Goal: Task Accomplishment & Management: Complete application form

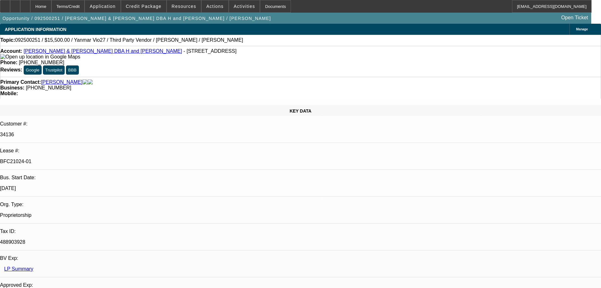
select select "0"
select select "6"
select select "0"
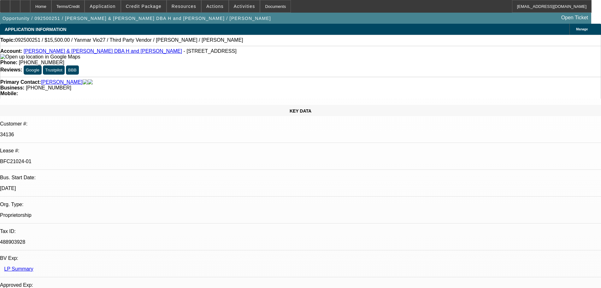
select select "0"
select select "6"
select select "0"
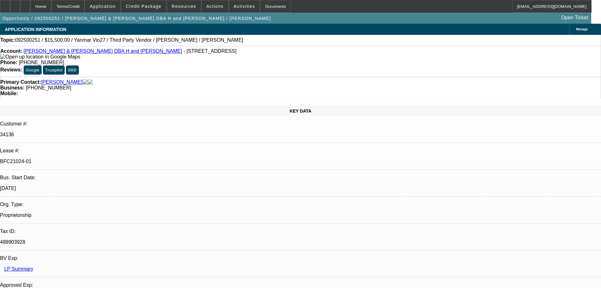
select select "0"
select select "6"
select select "0"
select select "0.1"
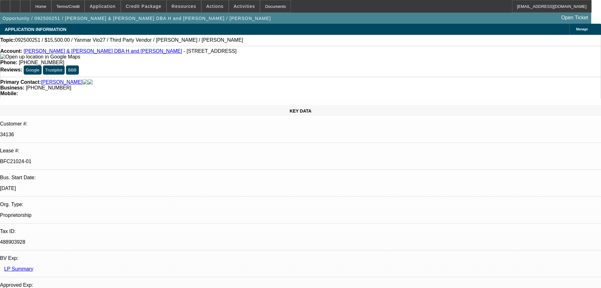
select select "4"
click at [30, 8] on div at bounding box center [25, 6] width 10 height 13
select select "0"
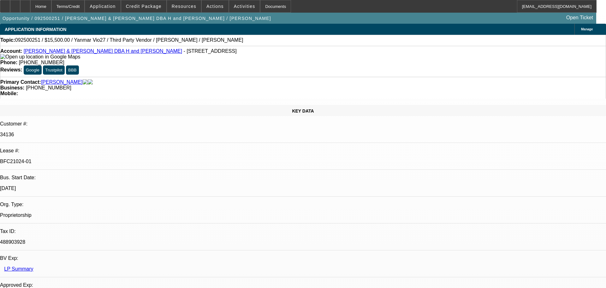
select select "0"
select select "6"
select select "0"
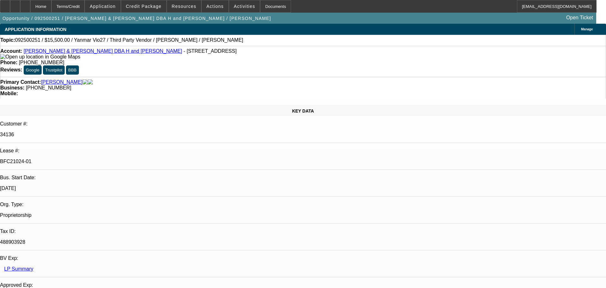
select select "6"
select select "0"
select select "6"
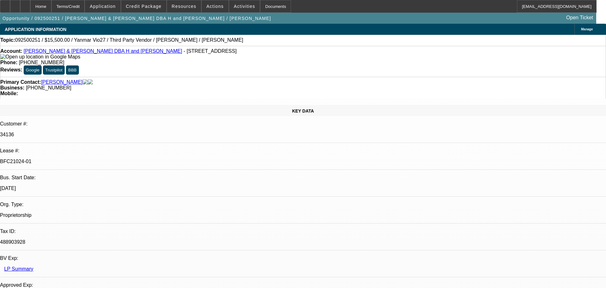
select select "0"
select select "0.1"
select select "4"
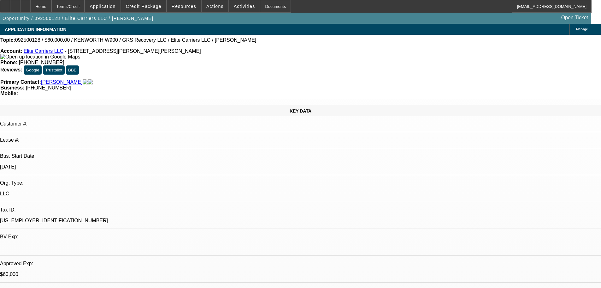
select select "0"
select select "2"
select select "0.1"
select select "4"
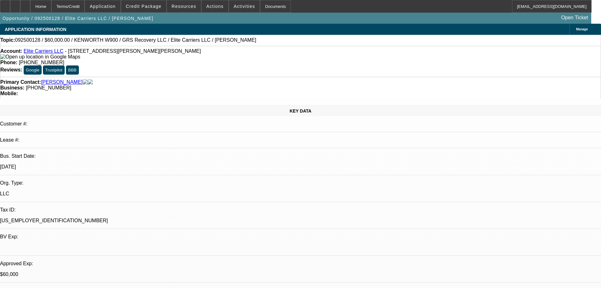
select select "0"
select select "2"
select select "0.1"
select select "4"
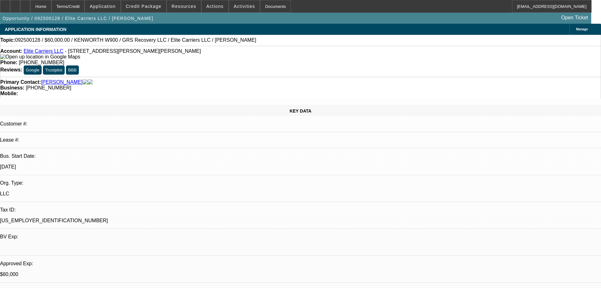
select select "0"
select select "2"
select select "0.1"
select select "4"
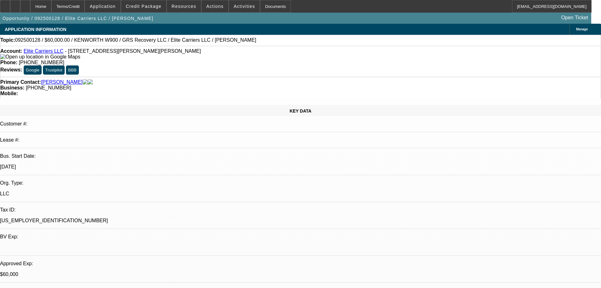
select select "0"
select select "2"
select select "0.1"
select select "4"
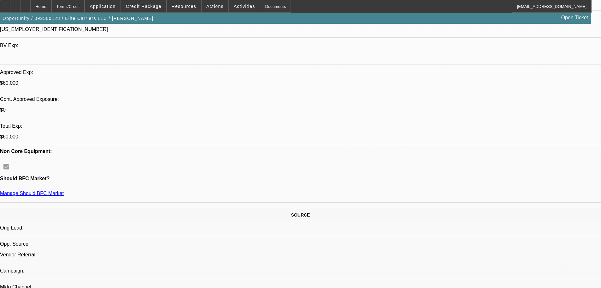
scroll to position [63, 0]
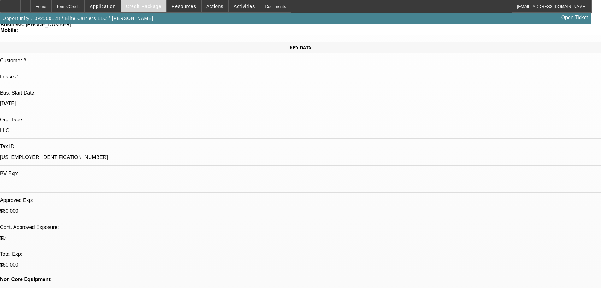
click at [156, 4] on span "Credit Package" at bounding box center [144, 6] width 36 height 5
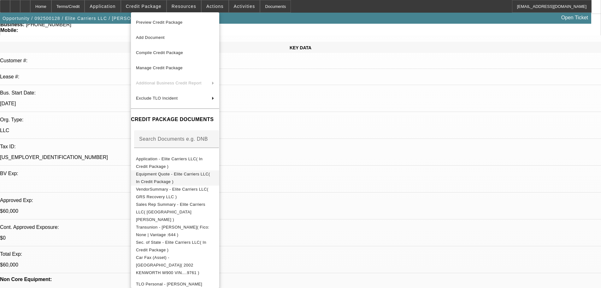
click at [183, 170] on button "Equipment Quote - Elite Carriers LLC( In Credit Package )" at bounding box center [175, 177] width 88 height 15
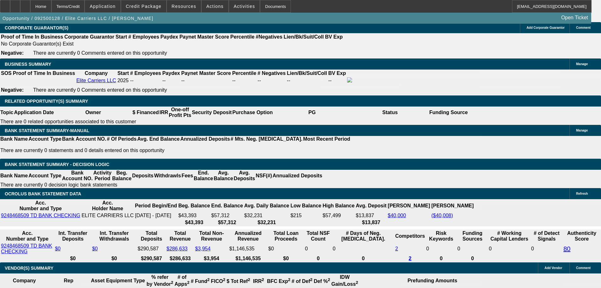
scroll to position [978, 0]
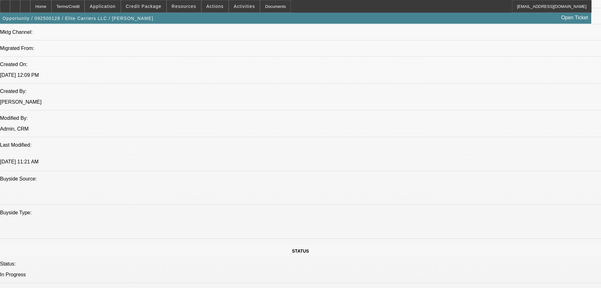
scroll to position [347, 0]
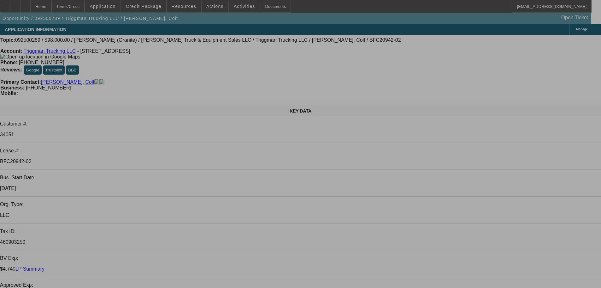
select select "0"
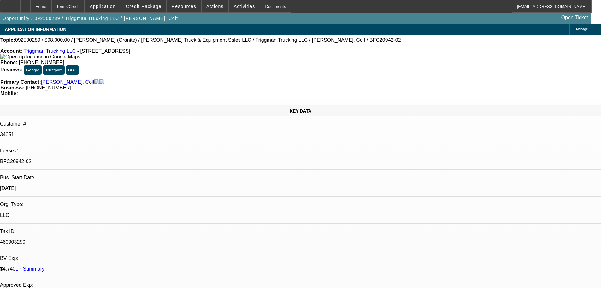
select select "0"
select select "2"
select select "0"
select select "6"
select select "0"
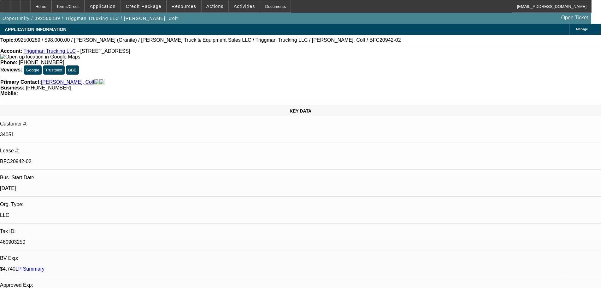
select select "0"
select select "2"
select select "0"
select select "6"
select select "0"
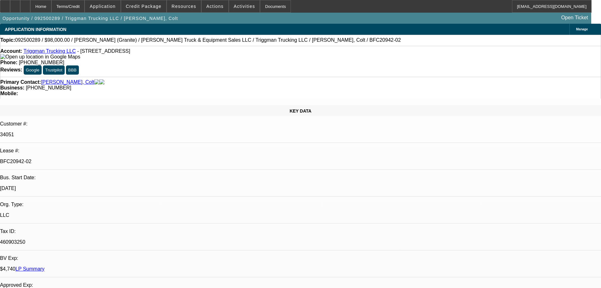
select select "0"
select select "2"
select select "0"
select select "6"
select select "0"
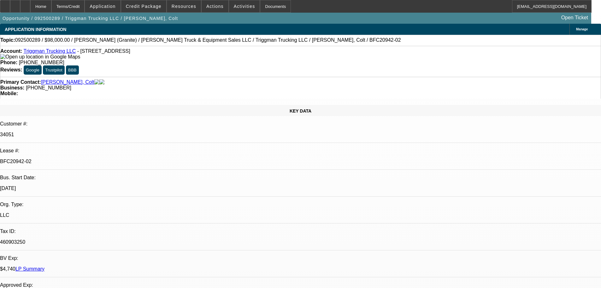
select select "0"
select select "2"
select select "0"
select select "6"
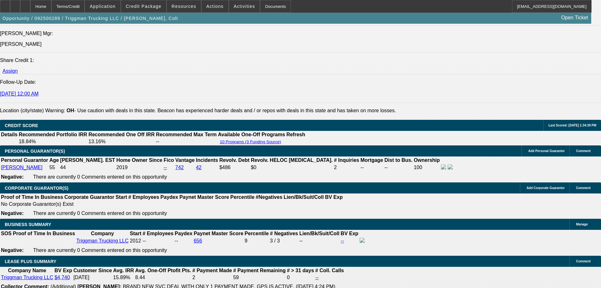
scroll to position [888, 0]
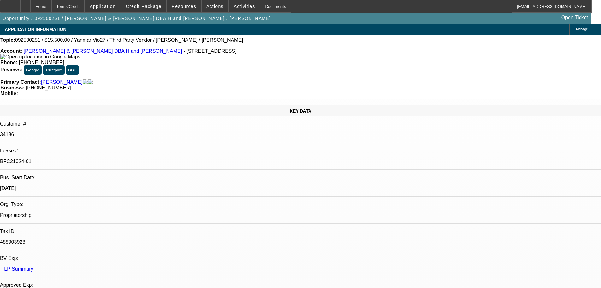
select select "0"
select select "6"
select select "0"
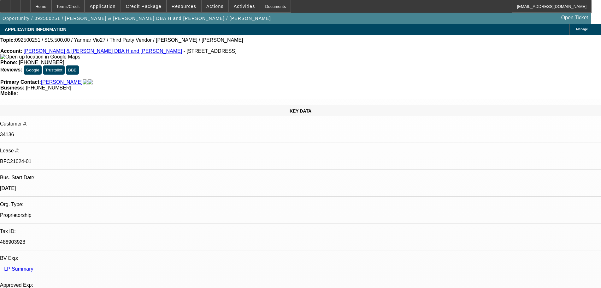
select select "0"
select select "6"
select select "0"
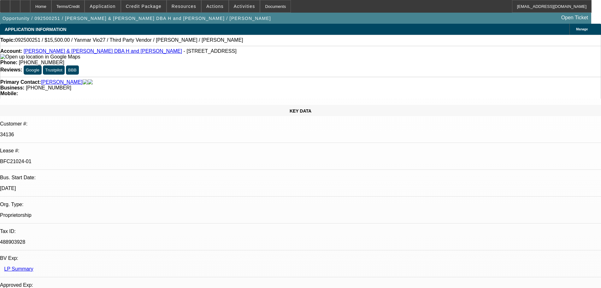
select select "0"
select select "6"
select select "0"
select select "0.1"
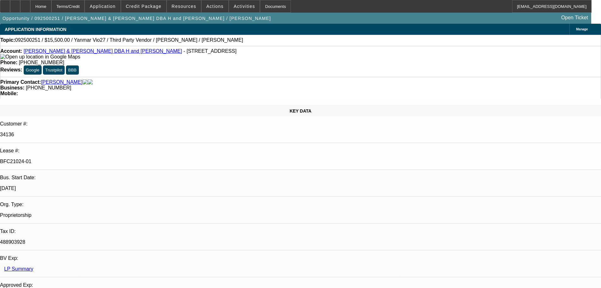
select select "4"
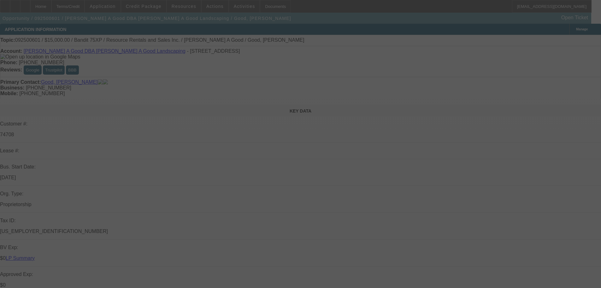
select select "0"
select select "3"
select select "0"
select select "2"
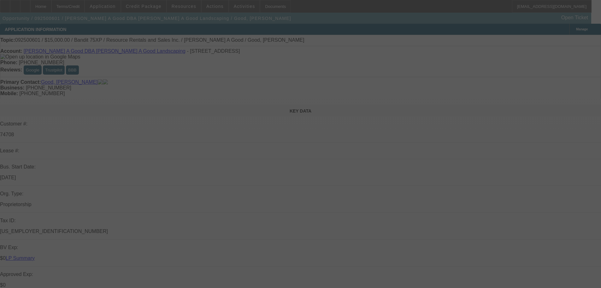
select select "0"
select select "3"
select select "0"
select select "2"
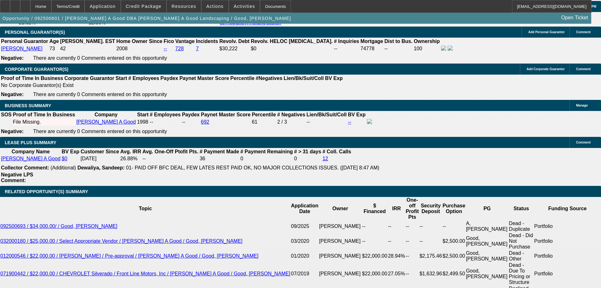
scroll to position [983, 0]
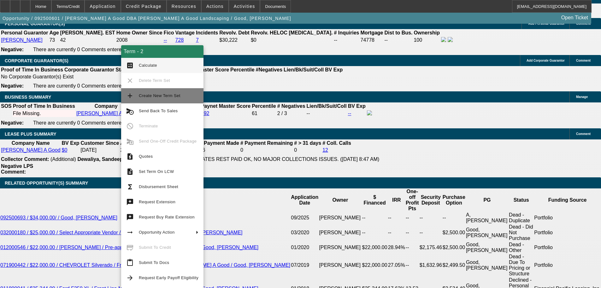
click at [164, 99] on span "Create New Term Set" at bounding box center [169, 96] width 60 height 8
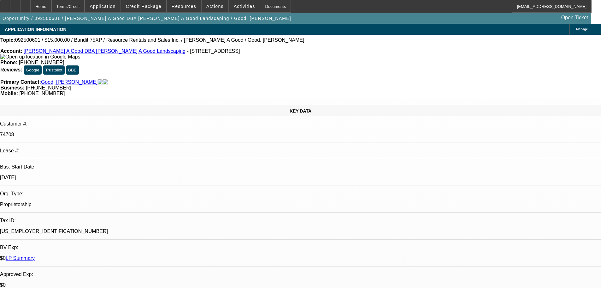
select select "0"
select select "3"
select select "0"
select select "2"
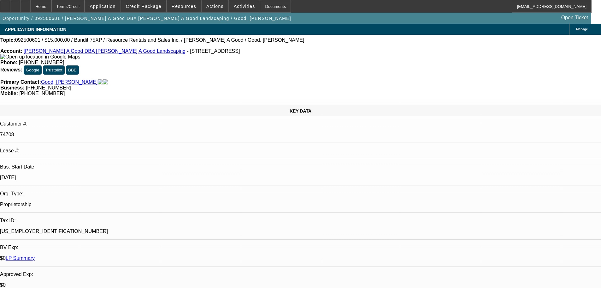
select select "0"
select select "3"
select select "0"
select select "2"
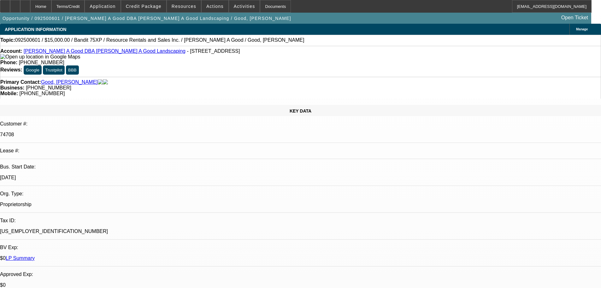
select select "0"
select select "3"
select select "0"
select select "2"
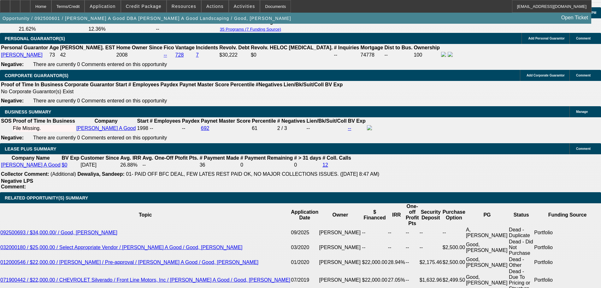
scroll to position [875, 0]
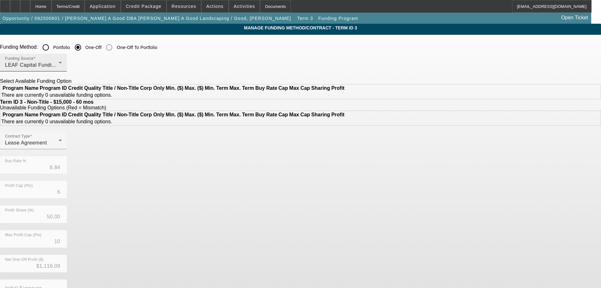
click at [59, 64] on div "LEAF Capital Funding, LLC" at bounding box center [32, 65] width 54 height 8
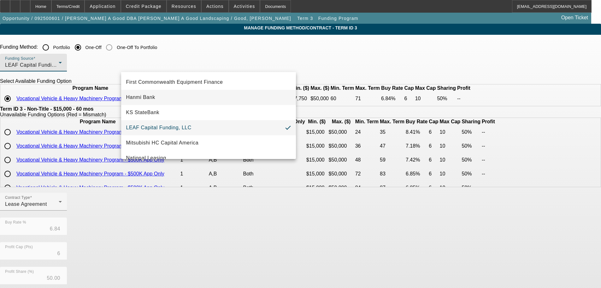
scroll to position [177, 0]
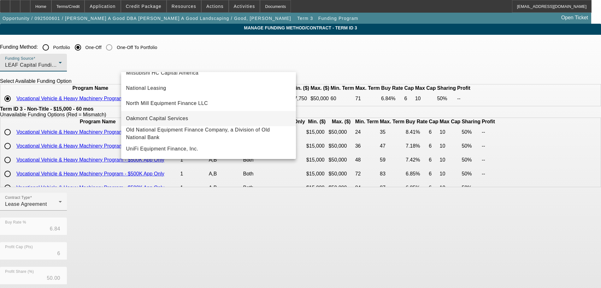
click at [189, 118] on mat-option "Oakmont Capital Services" at bounding box center [208, 118] width 175 height 15
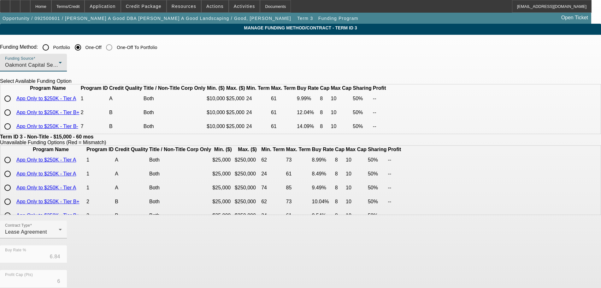
click at [14, 105] on input "radio" at bounding box center [7, 98] width 13 height 13
radio input "true"
type input "9.99"
type input "8"
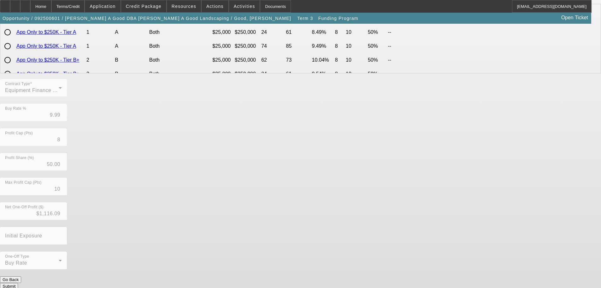
scroll to position [144, 0]
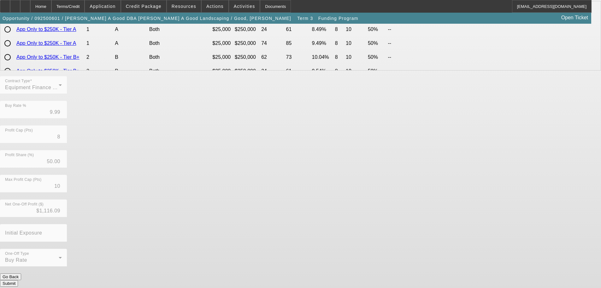
click at [18, 280] on button "Submit" at bounding box center [9, 283] width 18 height 7
type input "6.84"
type input "6"
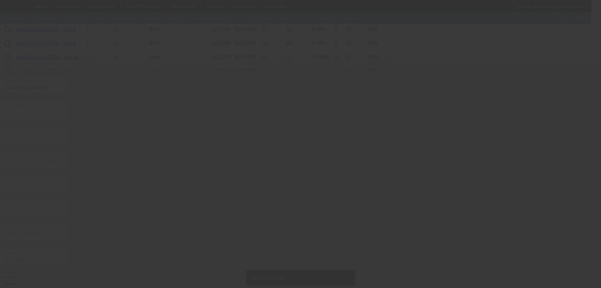
scroll to position [0, 0]
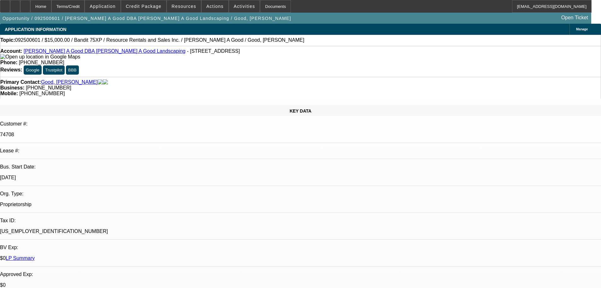
select select "0"
select select "3"
select select "0"
select select "6"
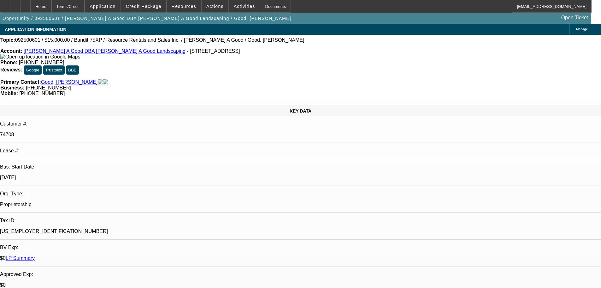
select select "0"
select select "3"
select select "0"
select select "2"
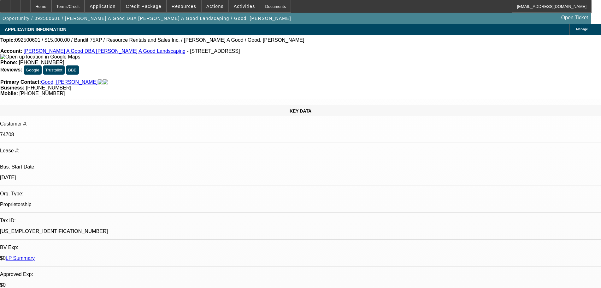
select select "0"
select select "3"
select select "0"
select select "2"
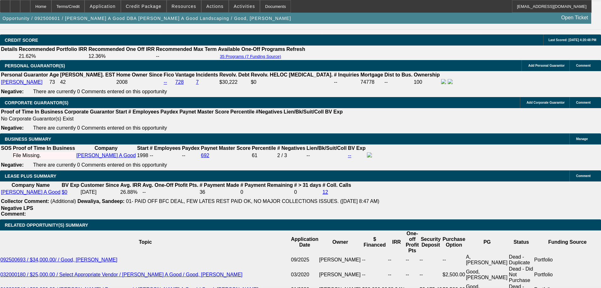
scroll to position [978, 0]
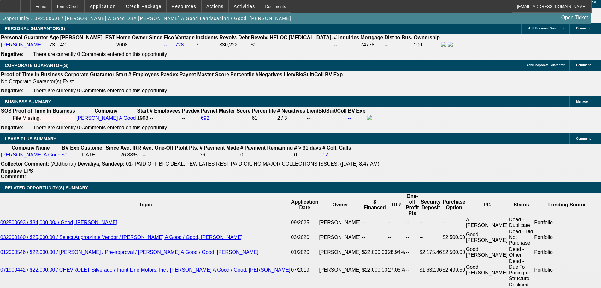
type input "1"
type input "UNKNOWN"
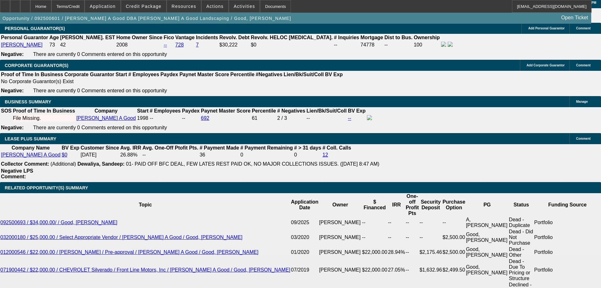
type input "13"
type input "$256.41"
type input "13"
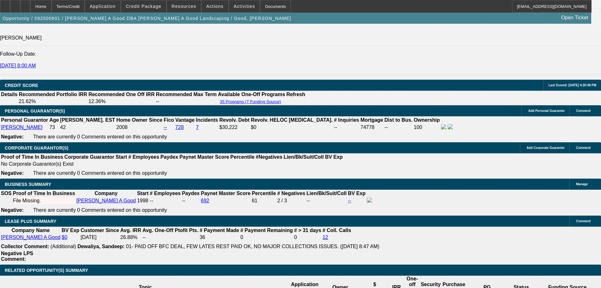
scroll to position [884, 0]
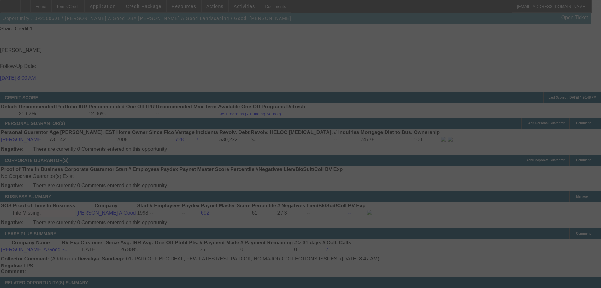
select select "0"
select select "3"
select select "0"
select select "6"
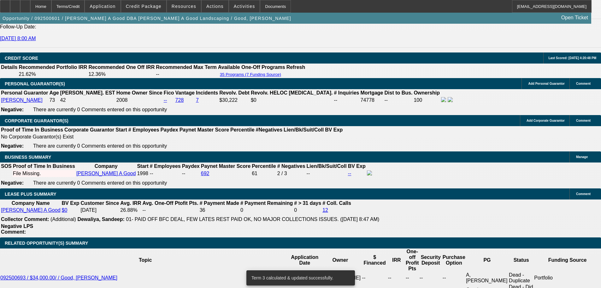
scroll to position [978, 0]
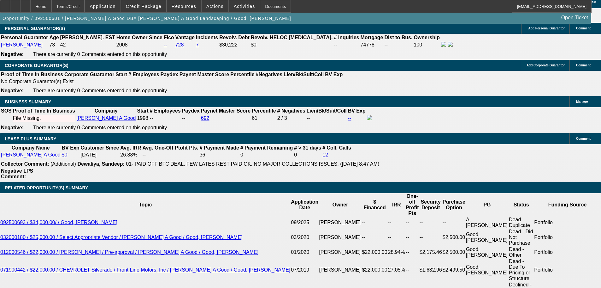
type input "UNKNOWN"
type input "14"
type input "$349.02"
type input "14"
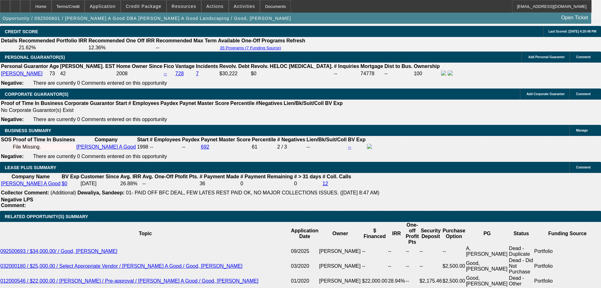
scroll to position [884, 0]
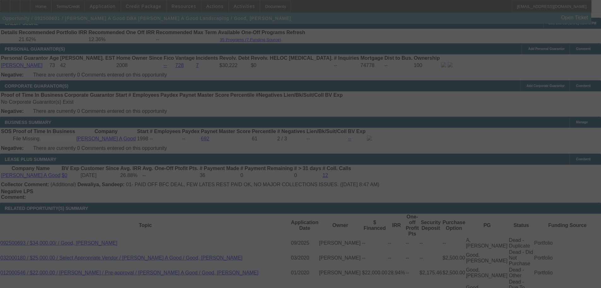
scroll to position [978, 0]
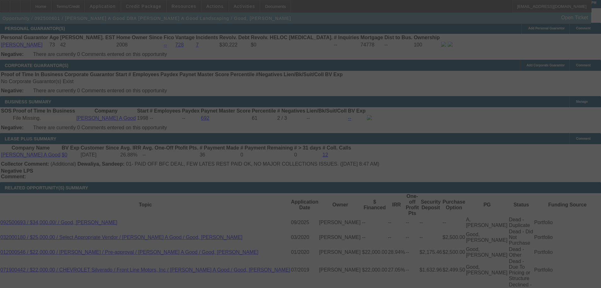
select select "0"
select select "3"
select select "0"
select select "6"
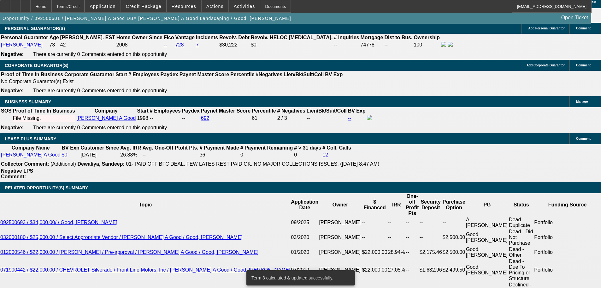
scroll to position [1010, 0]
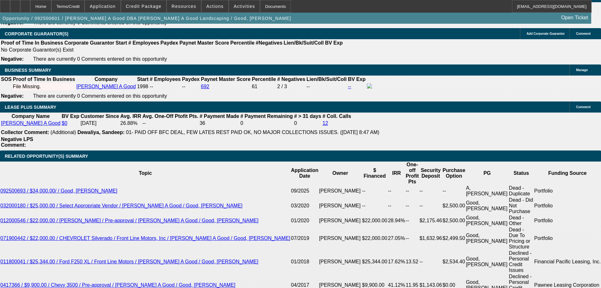
type input "UNKNOWN"
type input "1"
type input "$256.41"
type input "13"
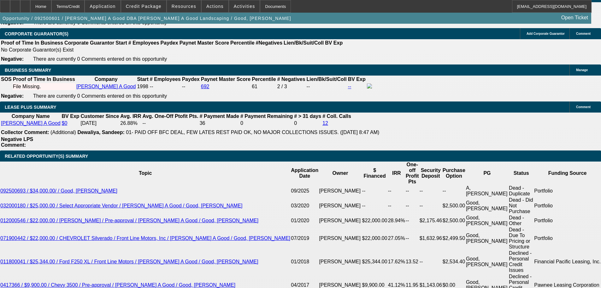
type input "$341.30"
type input "13"
type input "34"
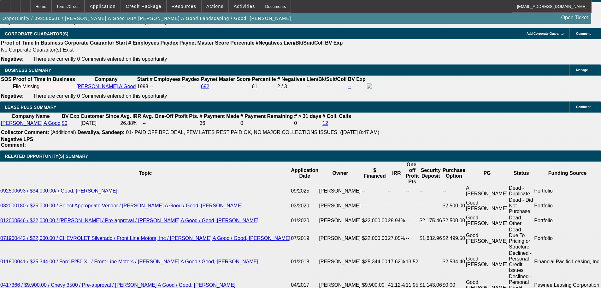
type input "340"
type input "12.8"
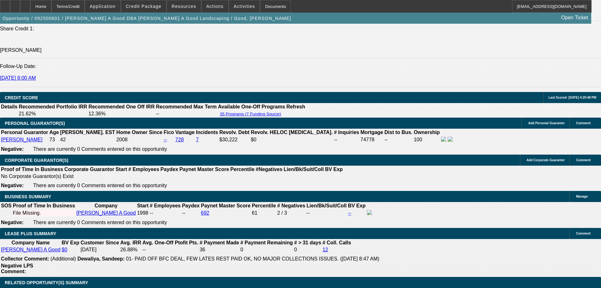
type input "$340.00"
drag, startPoint x: 104, startPoint y: 144, endPoint x: 92, endPoint y: 87, distance: 57.7
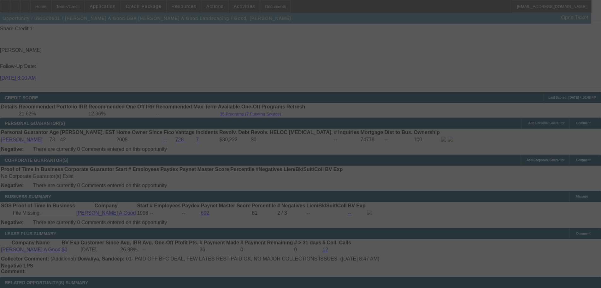
select select "0"
select select "3"
select select "0"
select select "6"
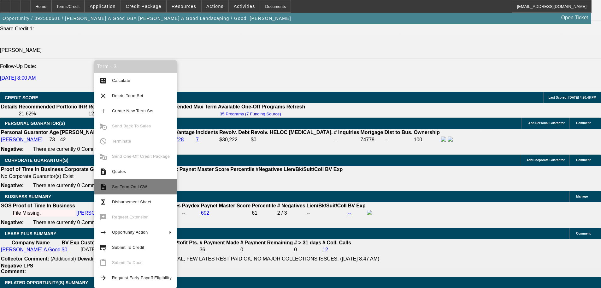
click at [131, 188] on span "Set Term On LCW" at bounding box center [129, 186] width 35 height 5
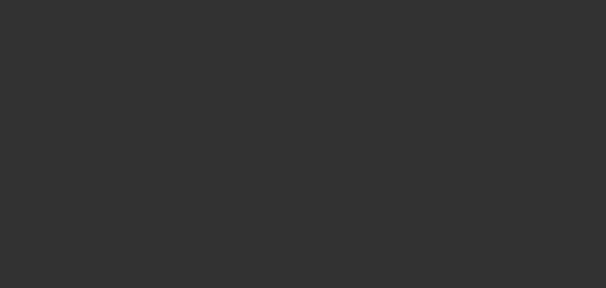
select select "0"
select select "3"
select select "0"
select select "6"
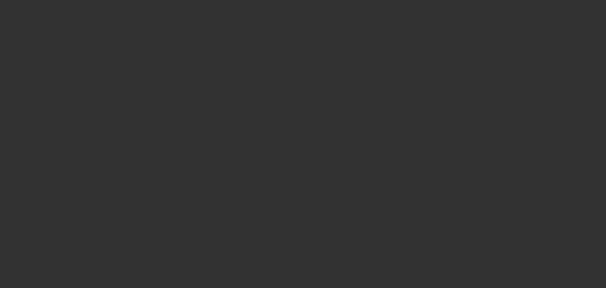
select select "0"
select select "3"
select select "0"
select select "2"
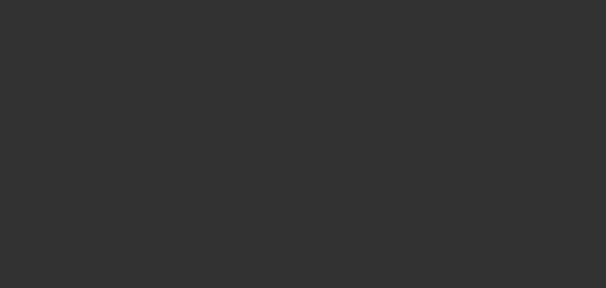
select select "0"
select select "3"
select select "0"
select select "2"
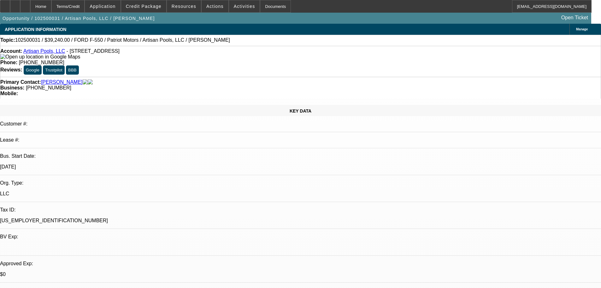
select select "0"
select select "3"
select select "0.1"
select select "4"
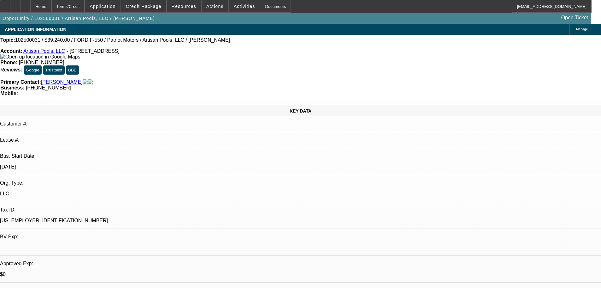
select select "0"
select select "3"
select select "0.1"
select select "4"
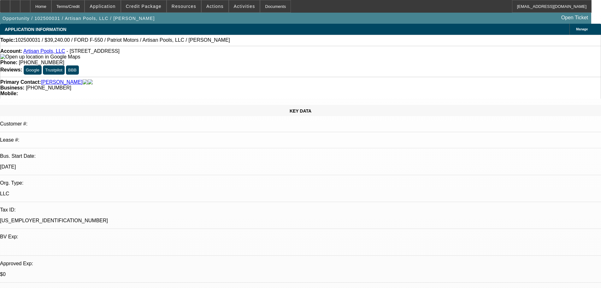
select select "0"
select select "3"
select select "0.1"
select select "4"
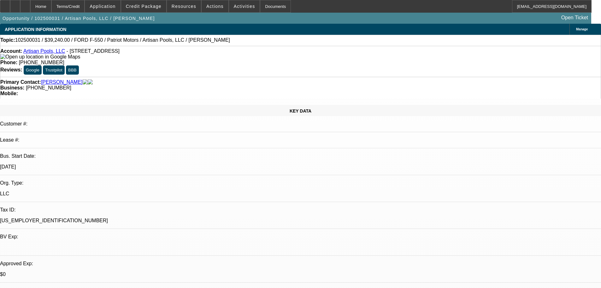
select select "0"
select select "3"
select select "0.1"
select select "4"
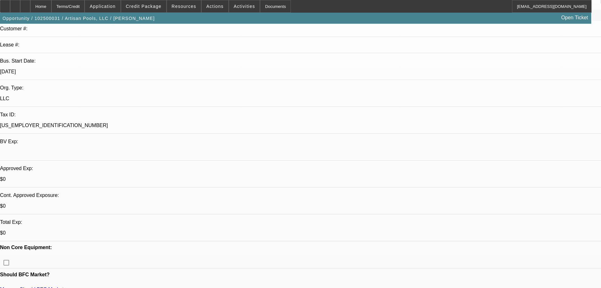
scroll to position [189, 0]
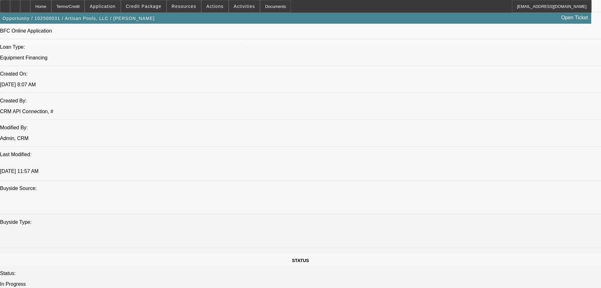
scroll to position [63, 0]
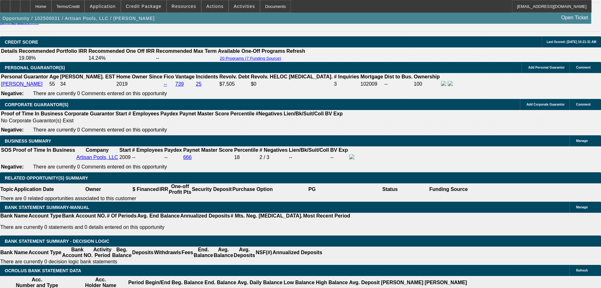
scroll to position [789, 0]
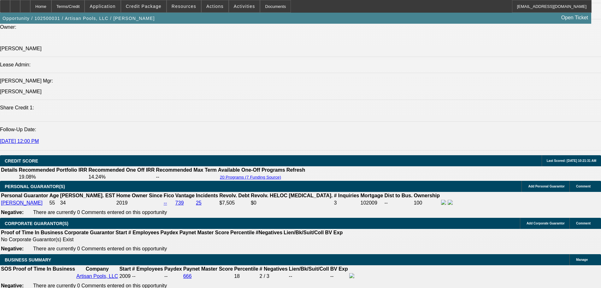
drag, startPoint x: 243, startPoint y: 151, endPoint x: 3, endPoint y: 124, distance: 242.0
drag, startPoint x: 345, startPoint y: 161, endPoint x: 4, endPoint y: 127, distance: 343.1
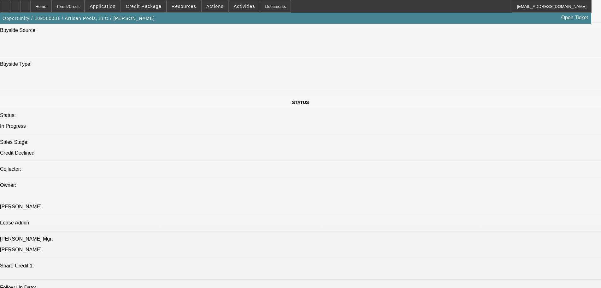
scroll to position [0, 0]
